Goal: Transaction & Acquisition: Obtain resource

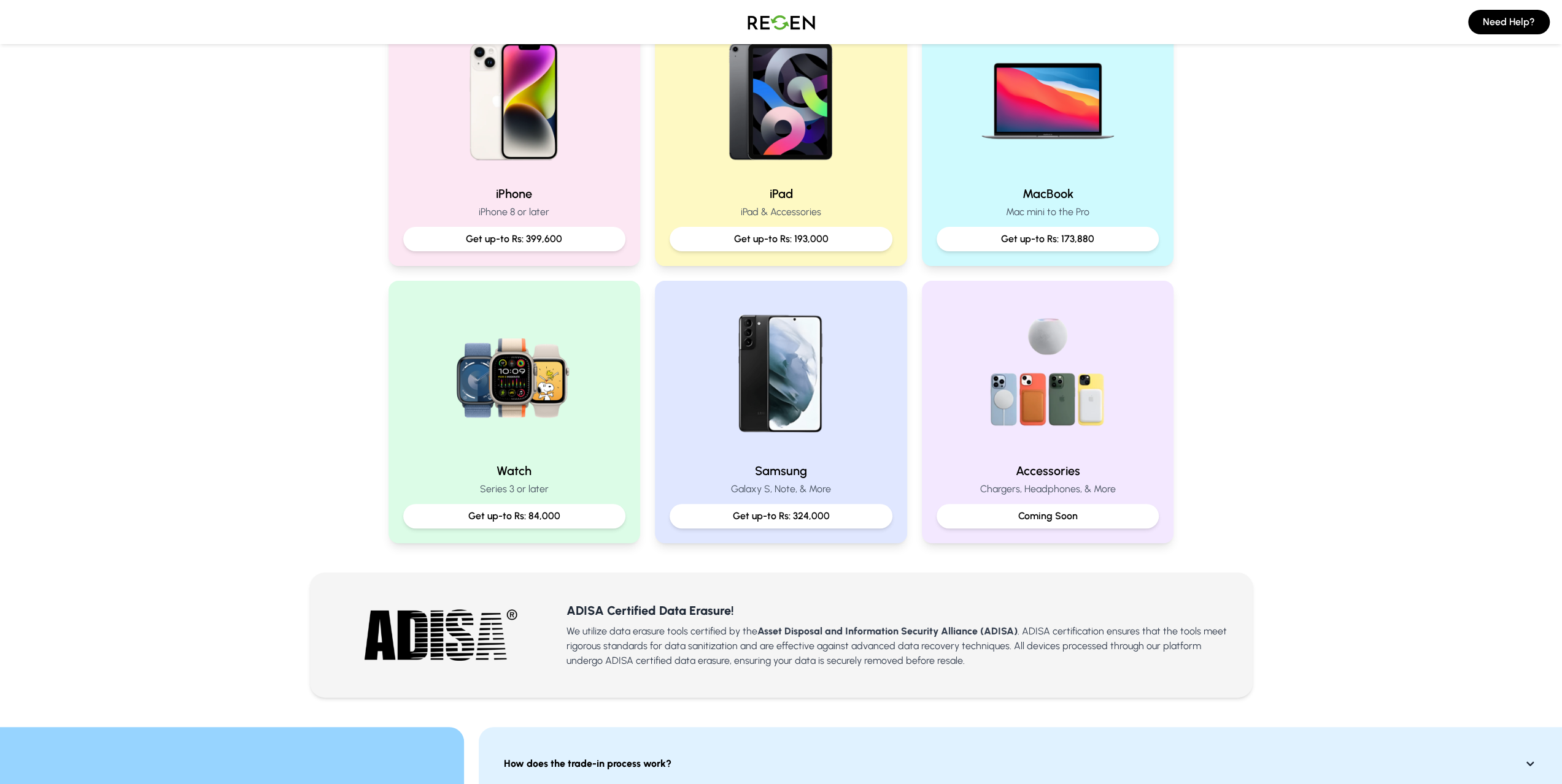
scroll to position [307, 0]
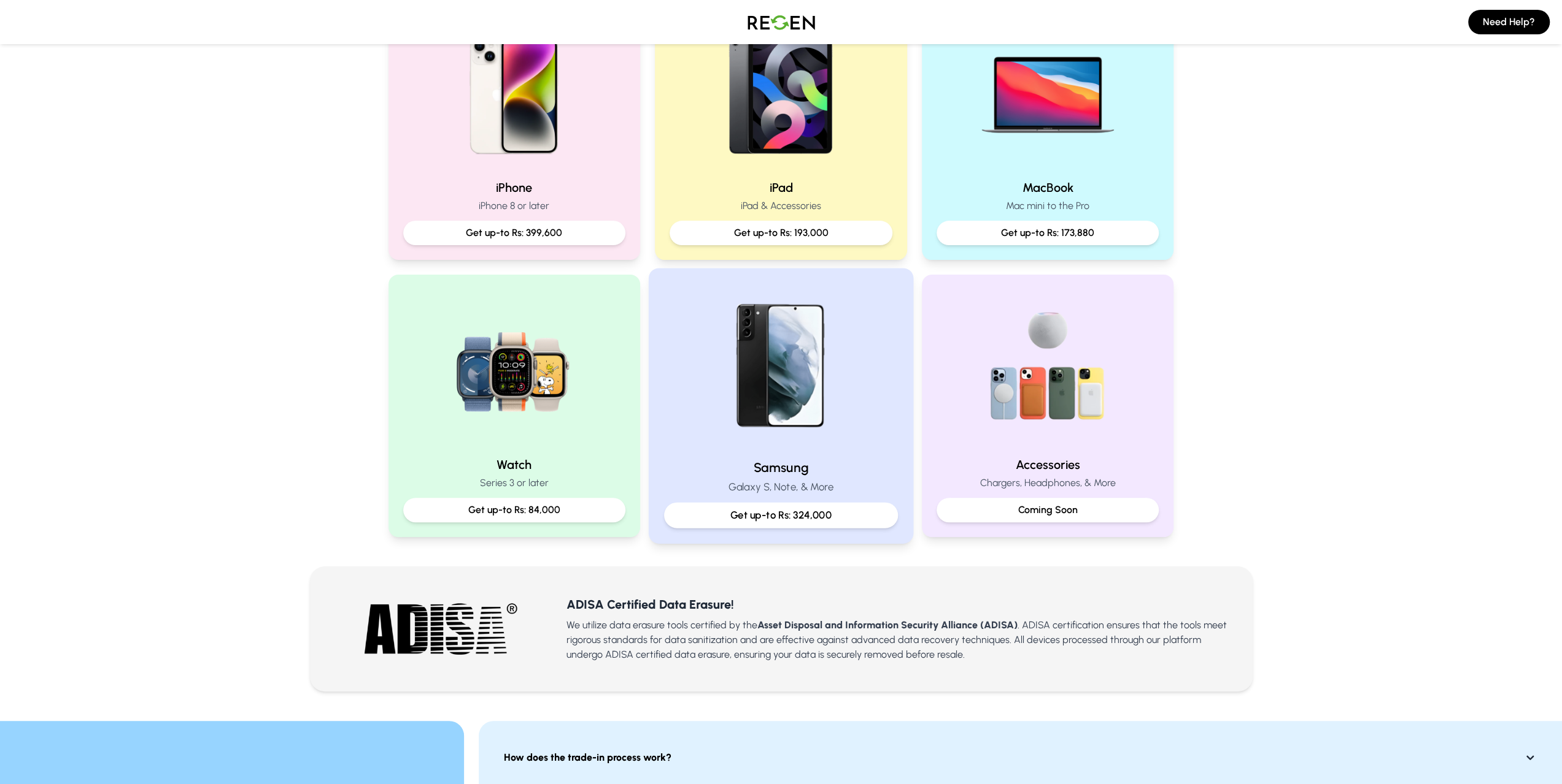
click at [842, 515] on p "Get up-to Rs: 324,000" at bounding box center [781, 516] width 213 height 15
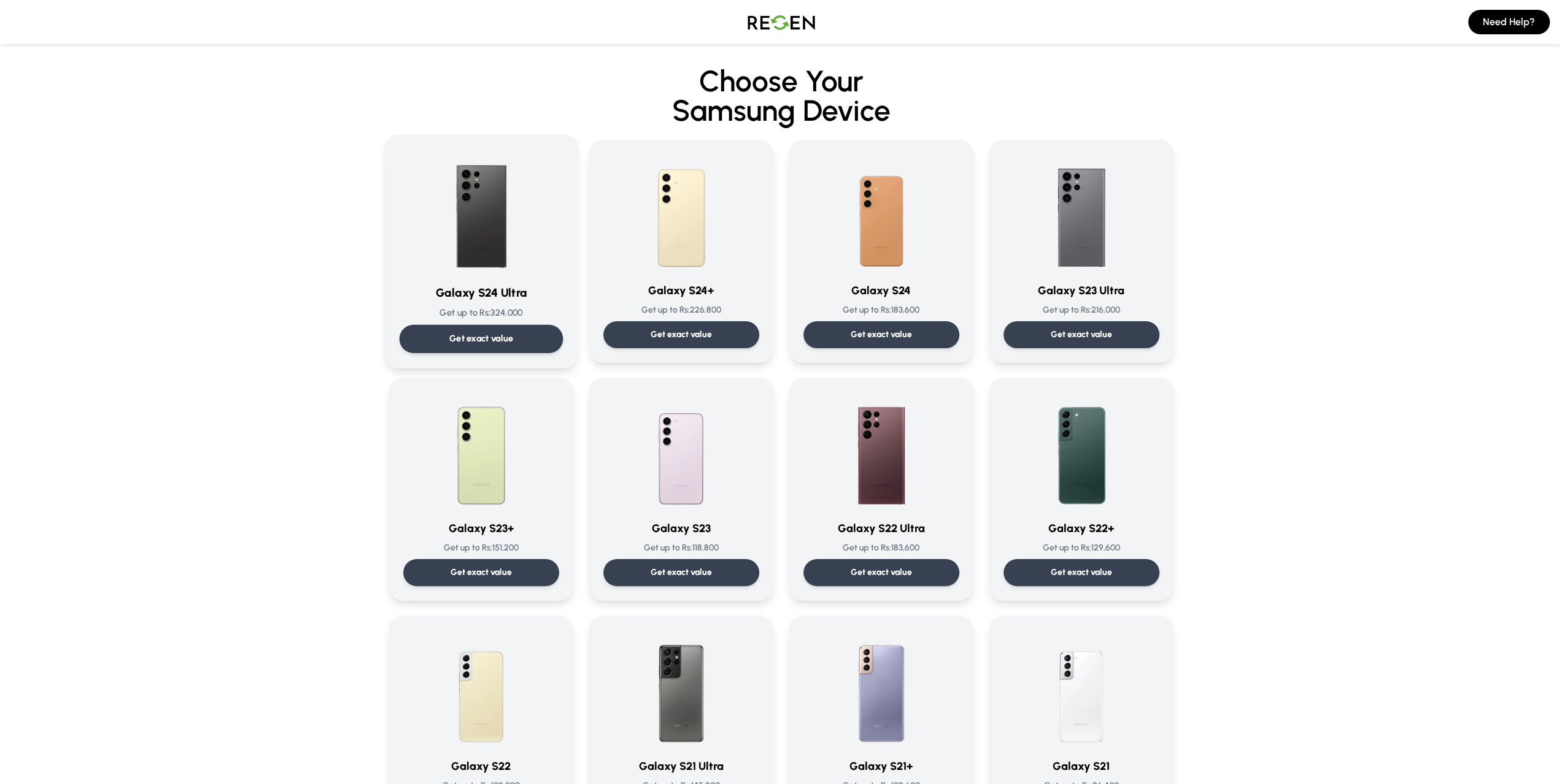
click at [484, 336] on p "Get exact value" at bounding box center [480, 338] width 64 height 13
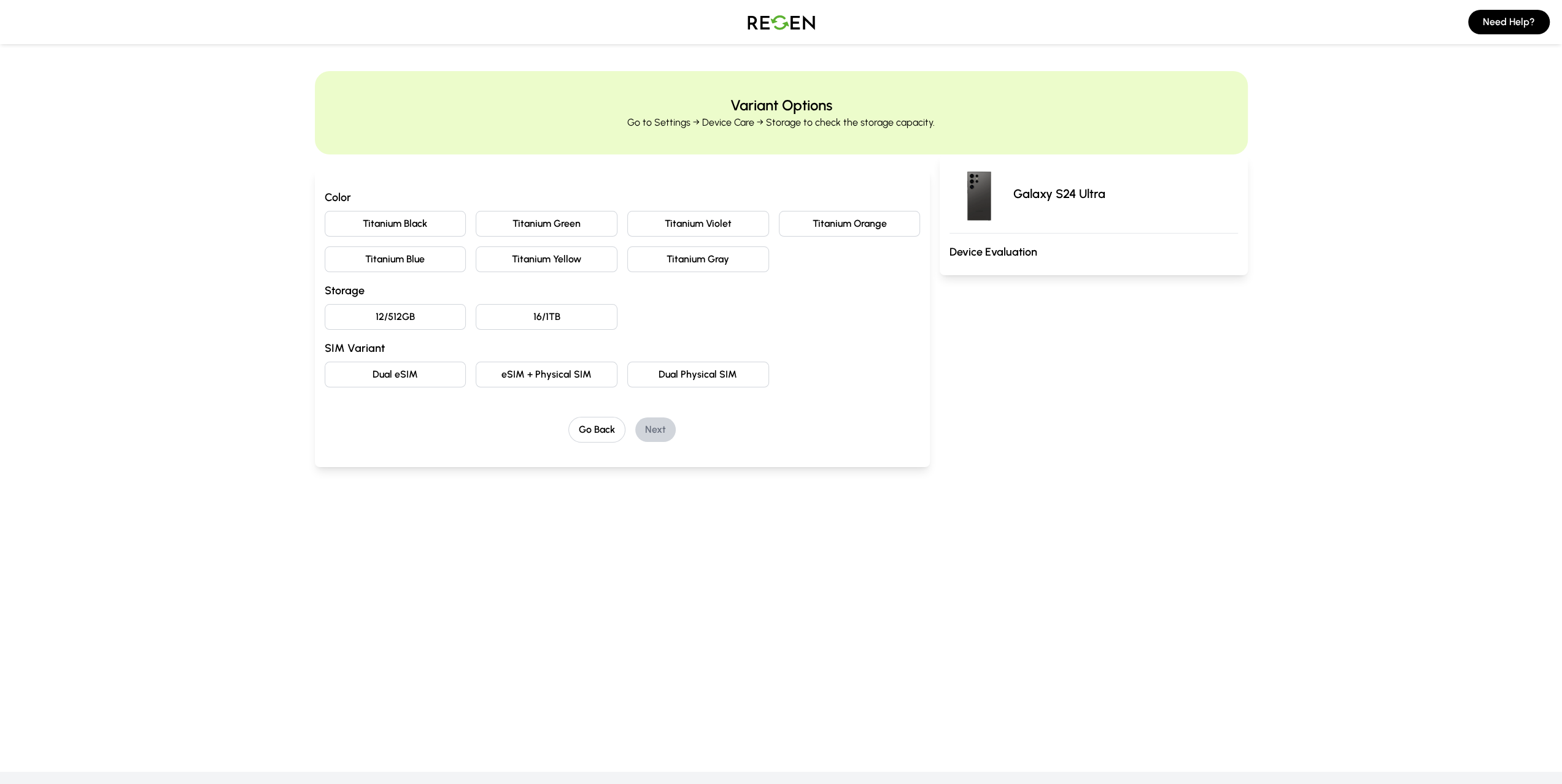
click at [564, 262] on button "Titanium Yellow" at bounding box center [546, 260] width 141 height 26
click at [415, 319] on button "12/512GB" at bounding box center [395, 317] width 141 height 26
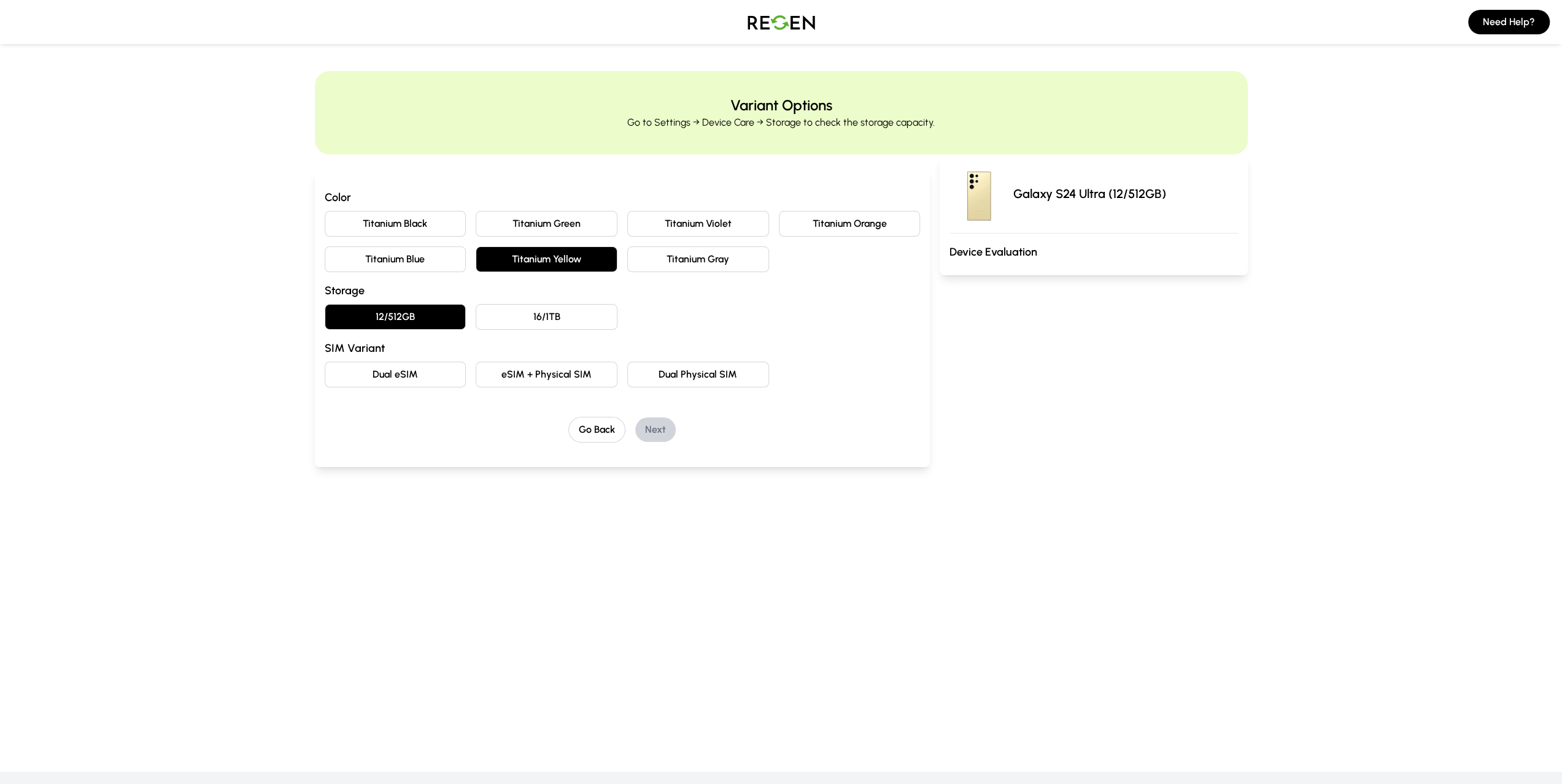
click at [575, 374] on button "eSIM + Physical SIM" at bounding box center [546, 374] width 141 height 26
click at [662, 429] on button "Next" at bounding box center [655, 429] width 40 height 25
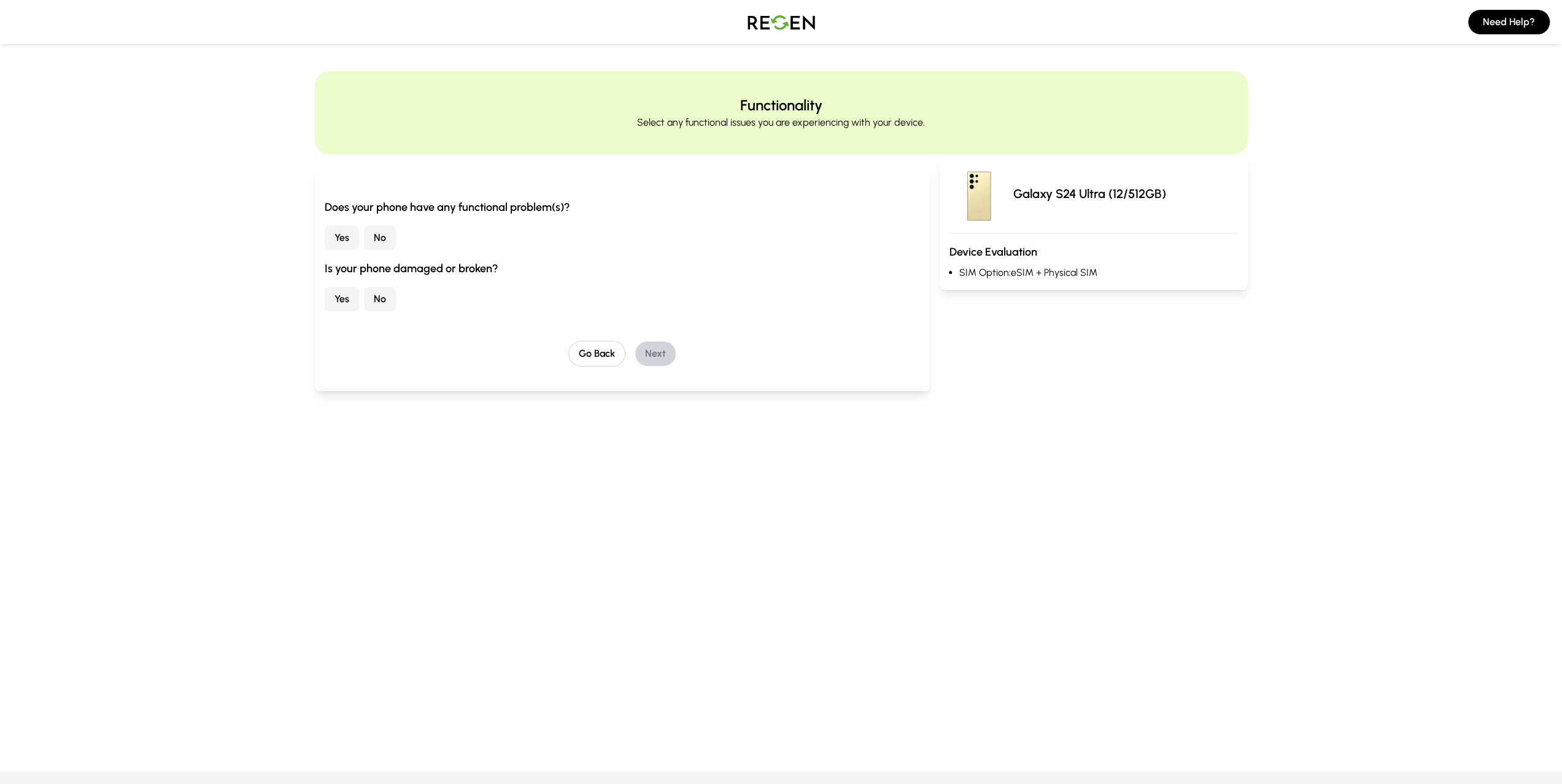
click at [382, 235] on button "No" at bounding box center [379, 237] width 32 height 25
click at [387, 303] on button "No" at bounding box center [379, 299] width 32 height 25
click at [662, 350] on button "Next" at bounding box center [655, 354] width 40 height 25
drag, startPoint x: 376, startPoint y: 231, endPoint x: 442, endPoint y: 230, distance: 66.0
click at [383, 231] on button "No" at bounding box center [379, 228] width 32 height 25
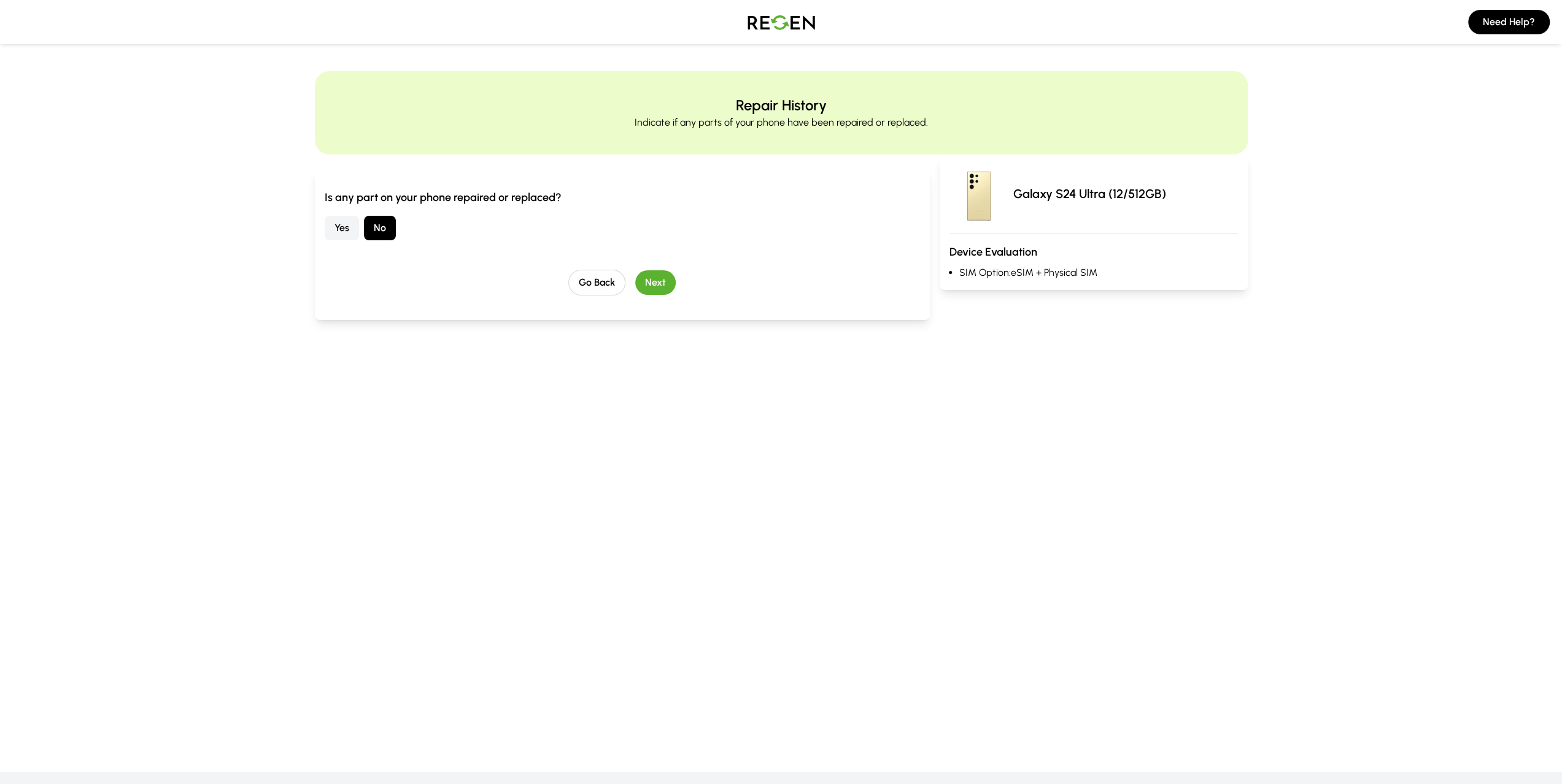
click at [657, 292] on button "Next" at bounding box center [655, 283] width 40 height 25
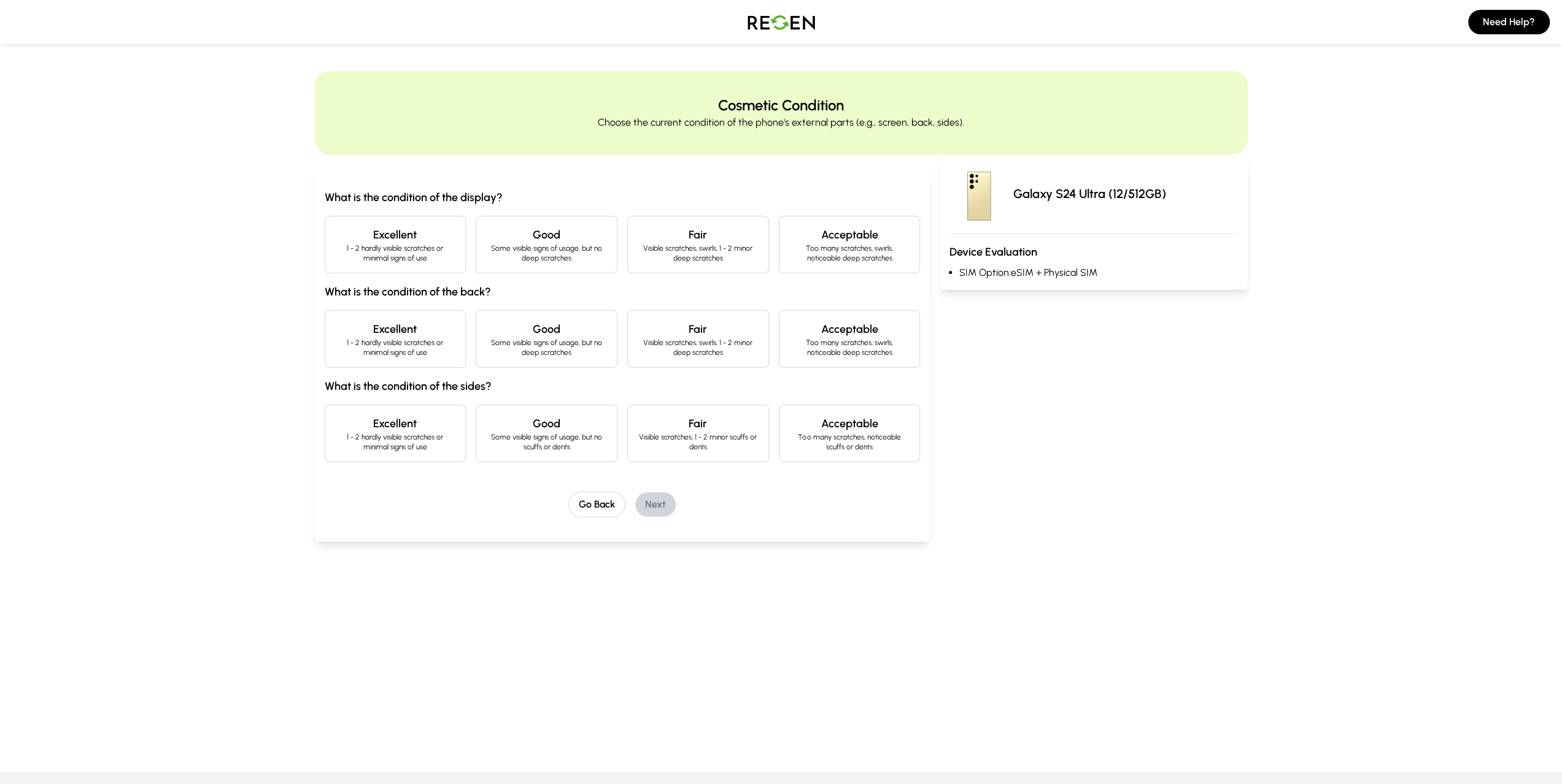
click at [421, 251] on p "1 - 2 hardly visible scratches or minimal signs of use" at bounding box center [395, 253] width 121 height 20
click at [425, 329] on h4 "Excellent" at bounding box center [395, 329] width 121 height 17
click at [417, 439] on p "1 - 2 hardly visible scratches or minimal signs of use" at bounding box center [395, 442] width 121 height 20
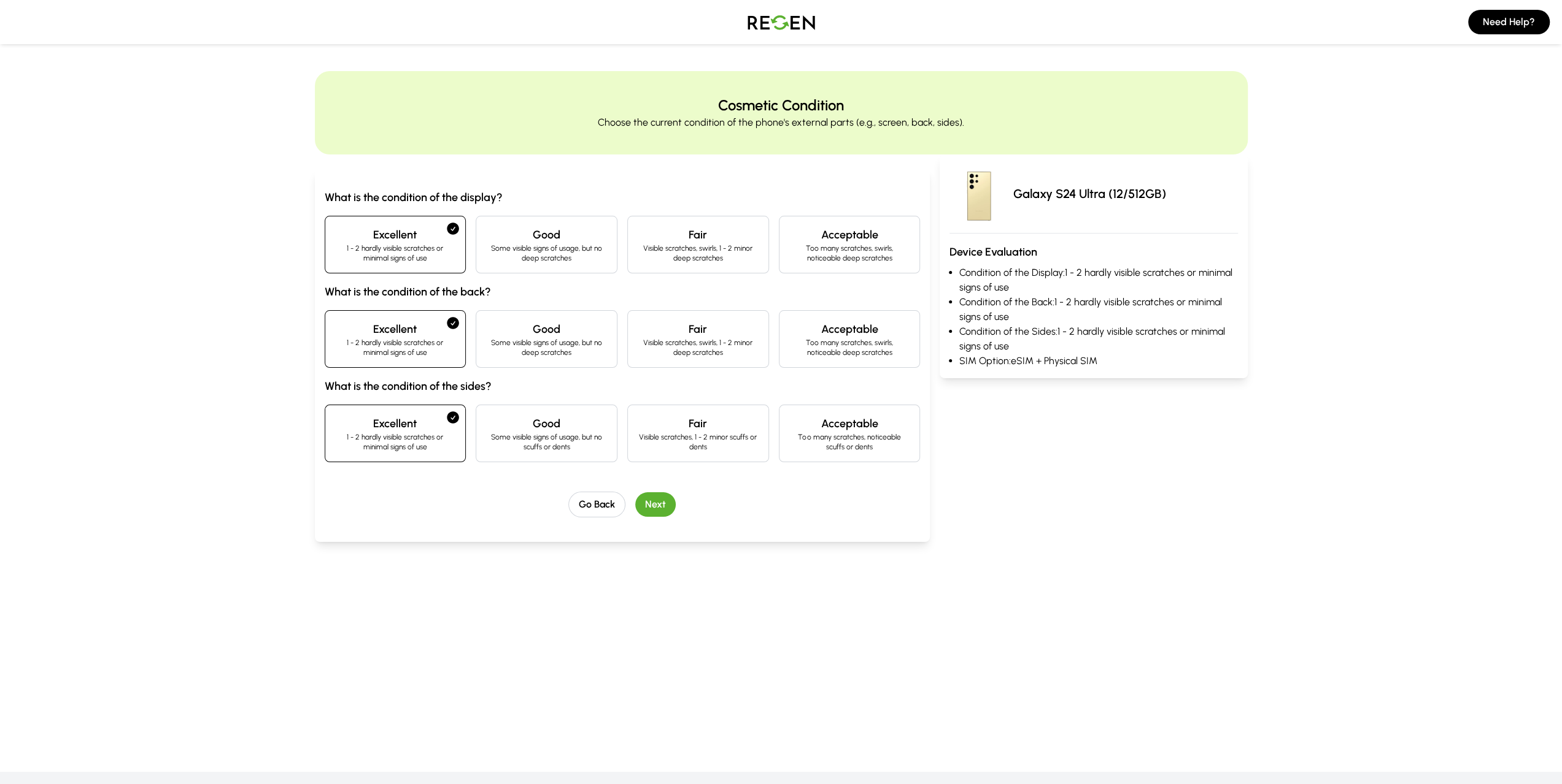
click at [655, 503] on button "Next" at bounding box center [655, 505] width 40 height 25
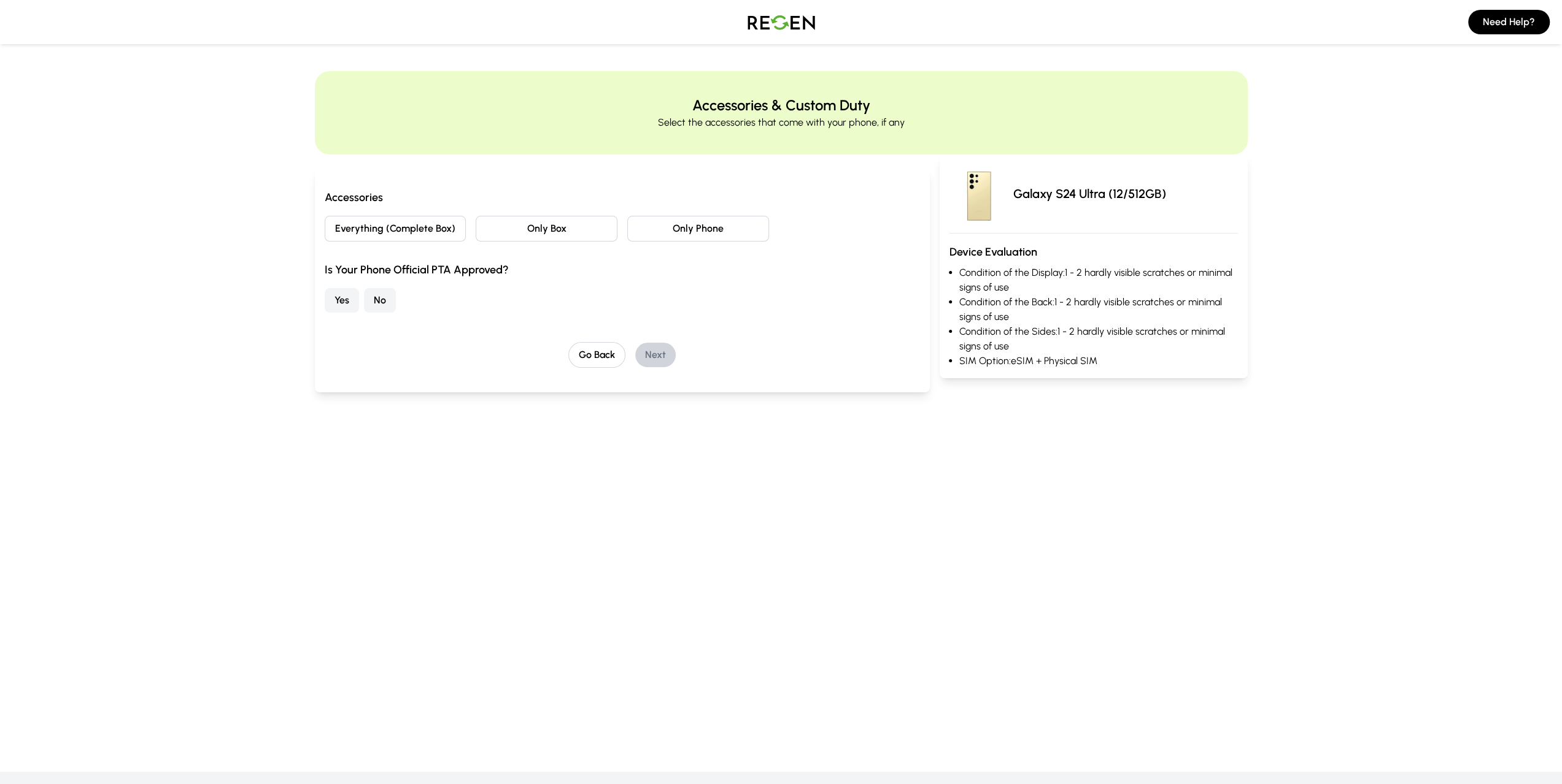
click at [375, 306] on button "No" at bounding box center [379, 300] width 32 height 25
click at [420, 226] on button "Everything (Complete Box)" at bounding box center [395, 229] width 141 height 26
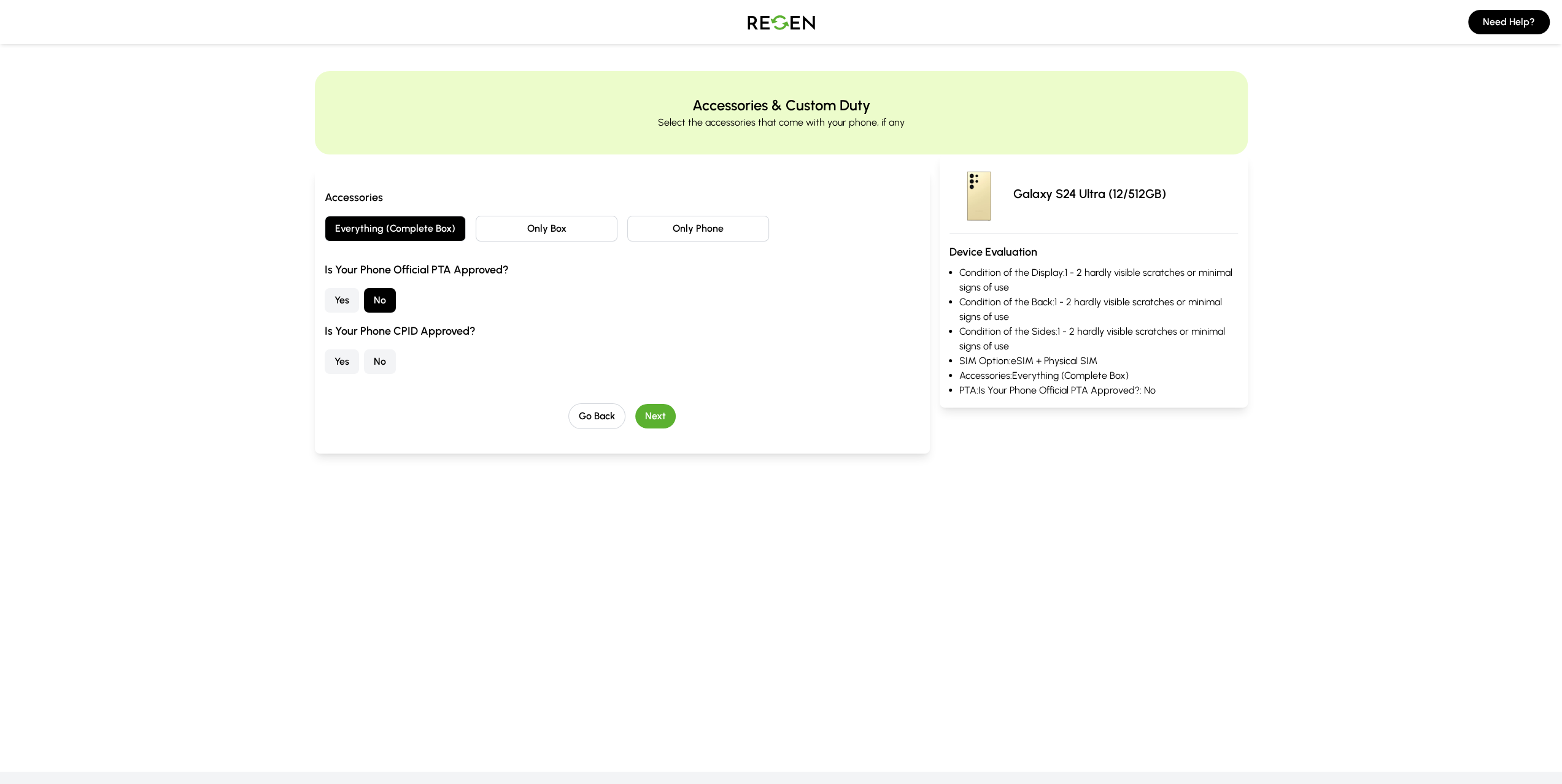
click at [338, 362] on button "Yes" at bounding box center [342, 362] width 34 height 25
click at [658, 416] on button "Next" at bounding box center [655, 416] width 40 height 25
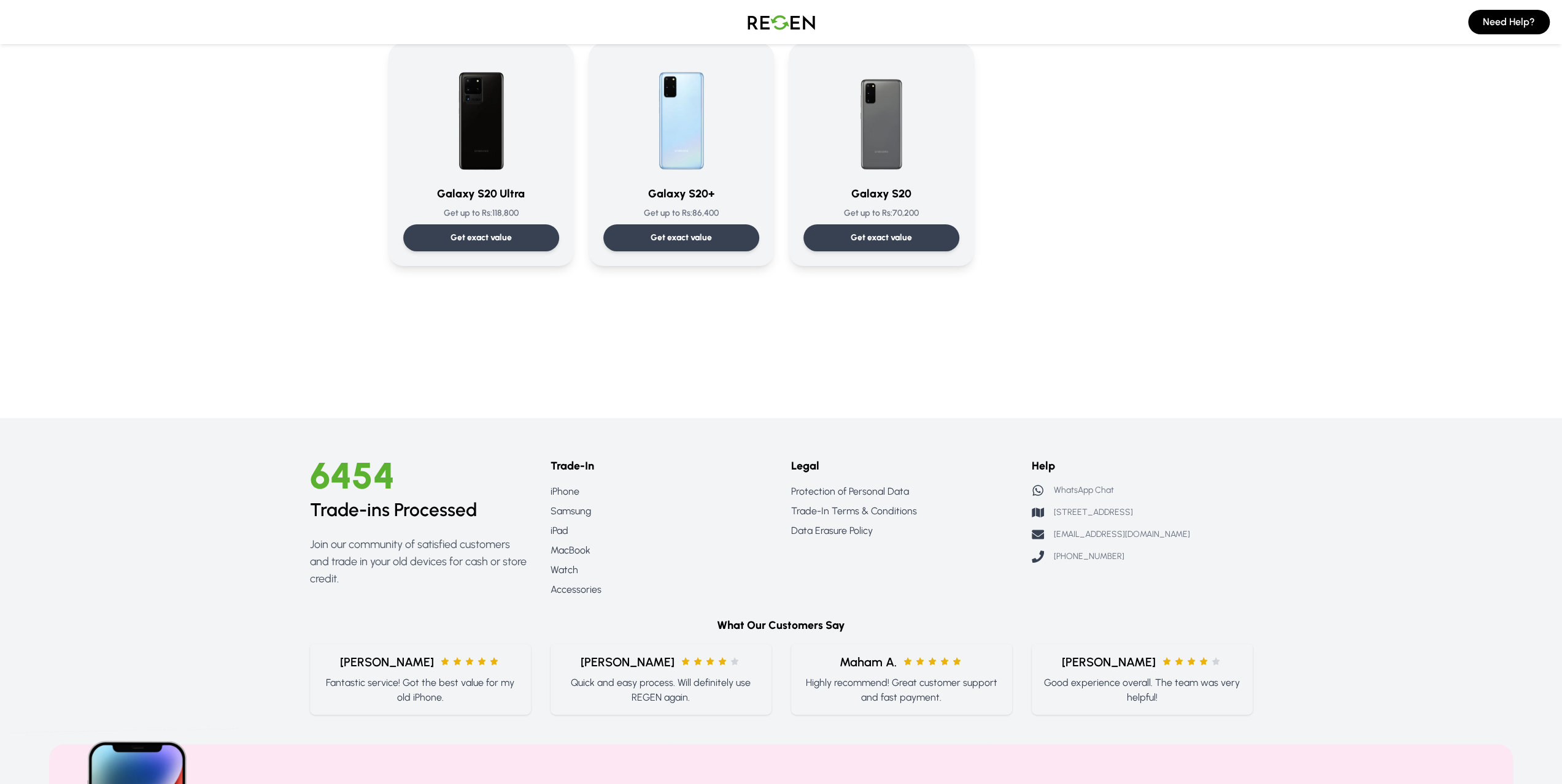
scroll to position [1024, 0]
